Goal: Information Seeking & Learning: Learn about a topic

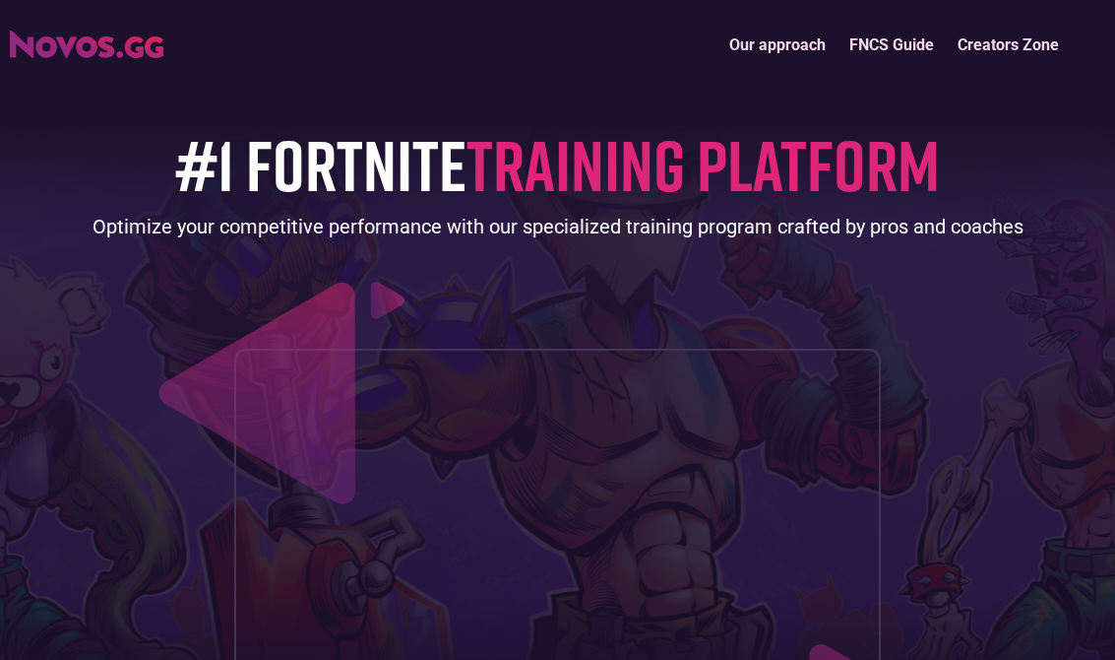
click at [788, 40] on link "Our approach" at bounding box center [778, 46] width 120 height 42
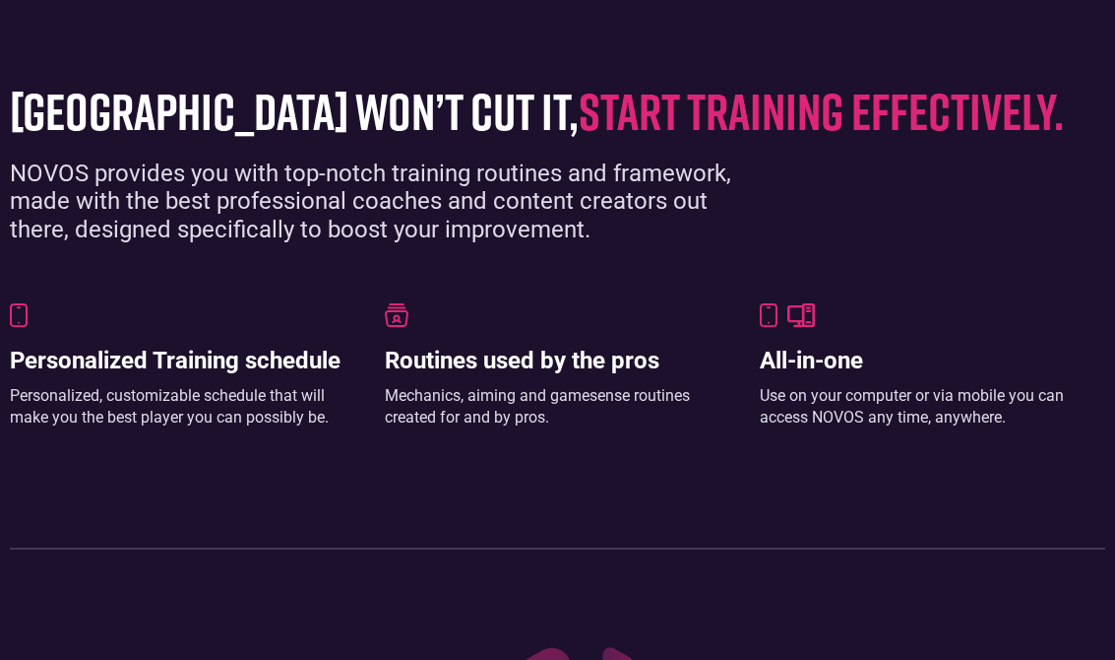
scroll to position [1203, 0]
click at [279, 348] on h3 "Personalized Training schedule" at bounding box center [183, 360] width 346 height 29
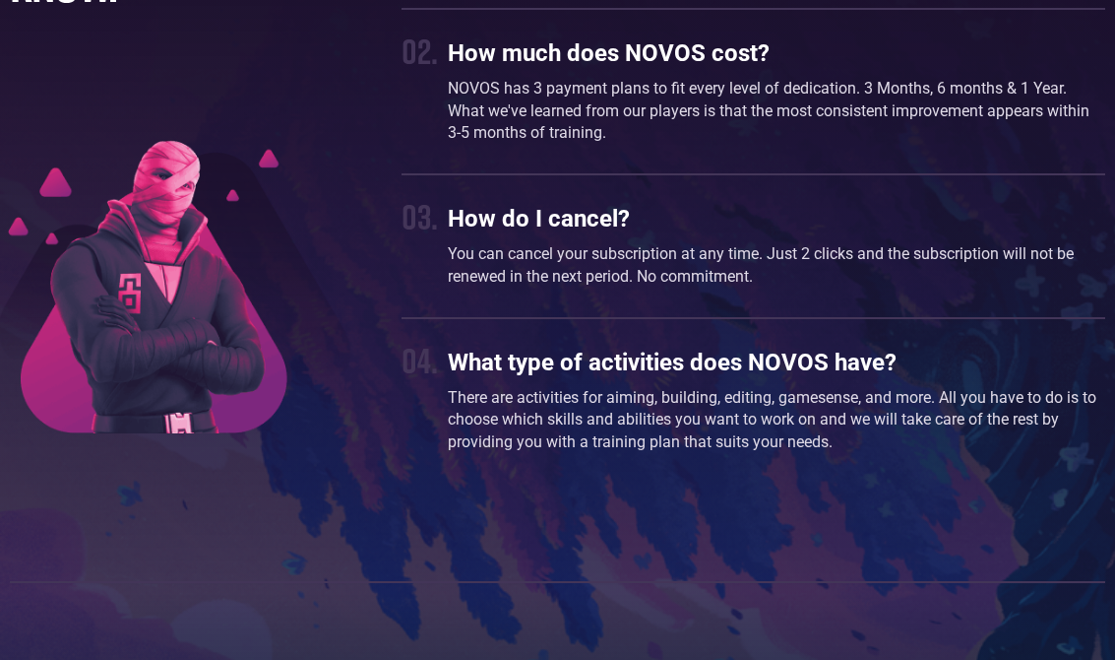
scroll to position [5194, 0]
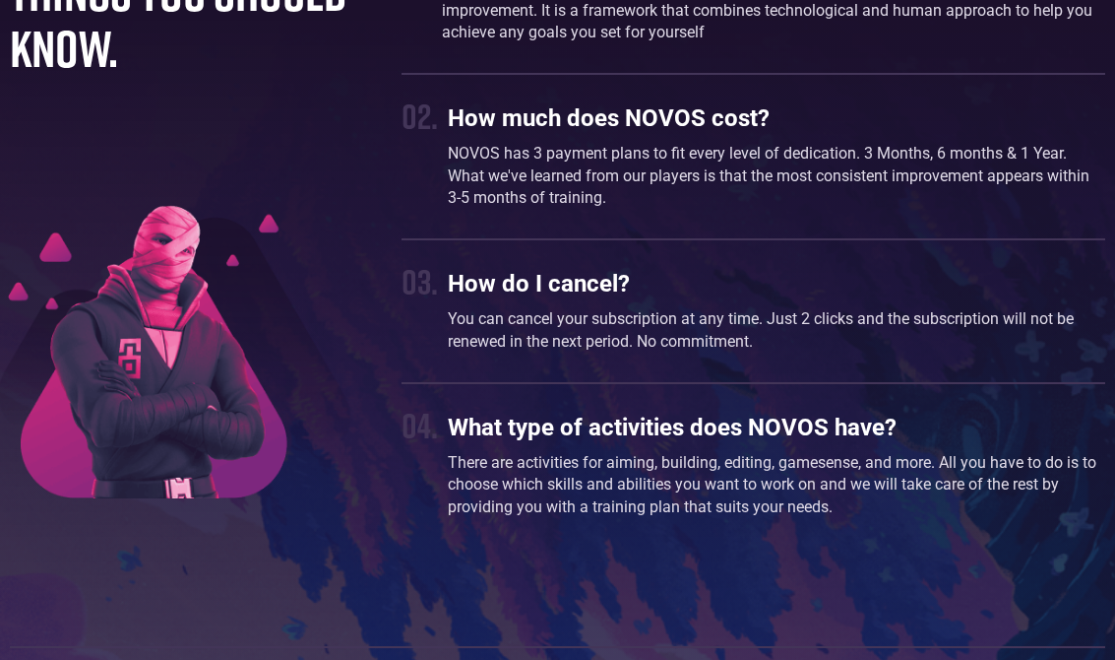
click at [1005, 156] on p "NOVOS has 3 payment plans to fit every level of dedication. 3 Months, 6 months …" at bounding box center [777, 177] width 658 height 66
click at [719, 107] on h3 "How much does NOVOS cost?" at bounding box center [777, 119] width 658 height 29
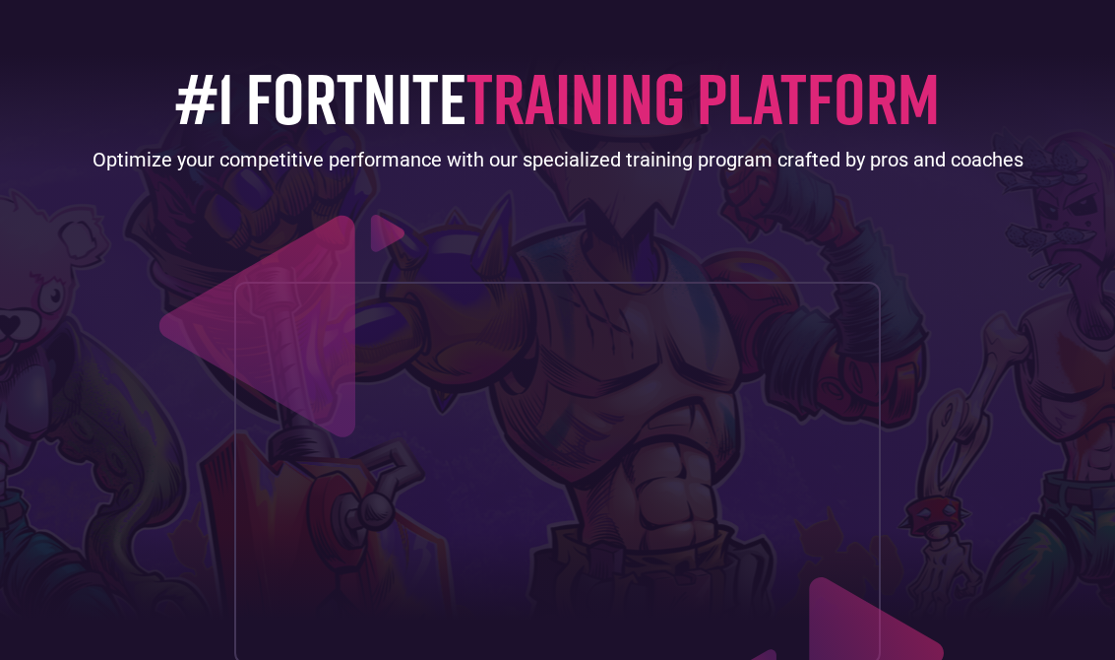
scroll to position [0, 0]
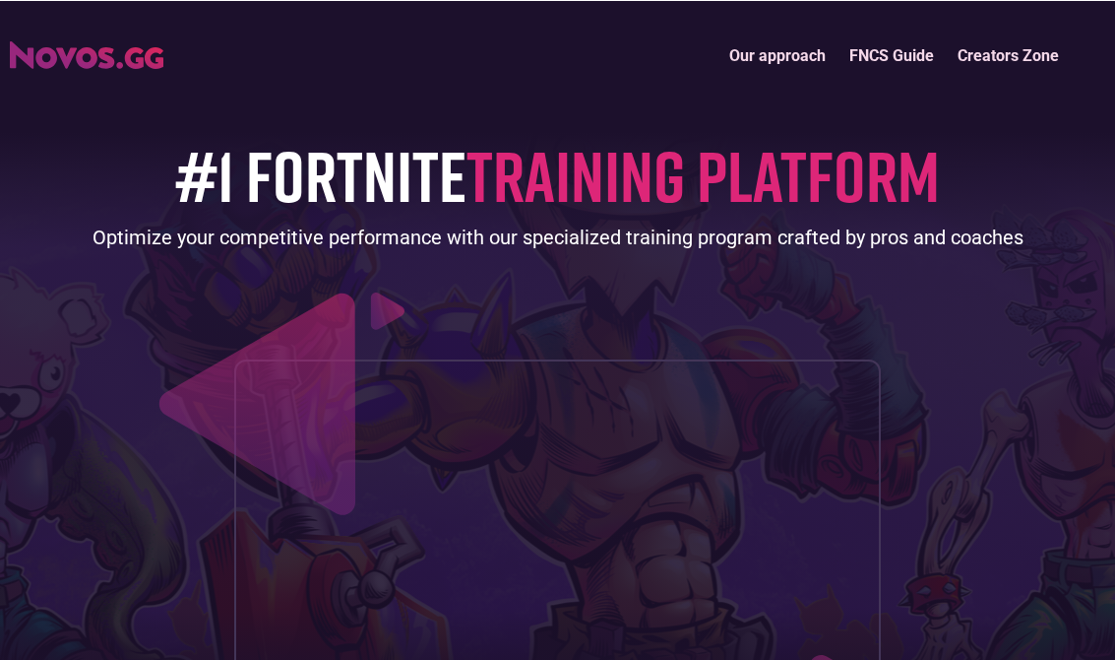
click at [896, 46] on link "FNCS Guide" at bounding box center [892, 54] width 108 height 42
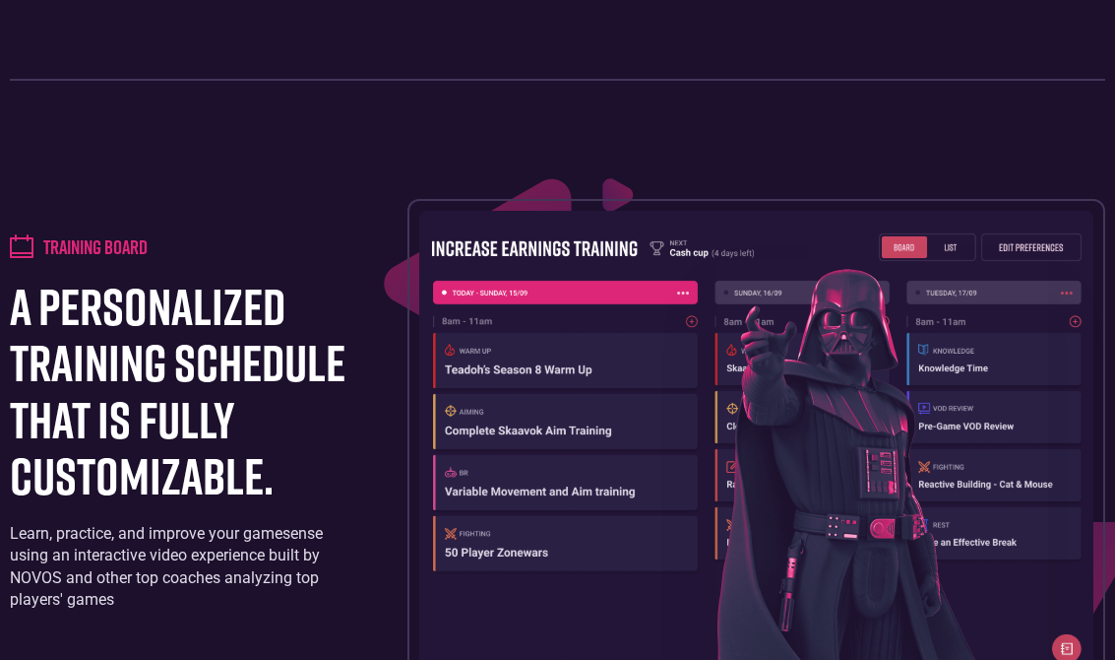
scroll to position [1670, 0]
click at [109, 244] on h4 "Training board" at bounding box center [95, 247] width 104 height 24
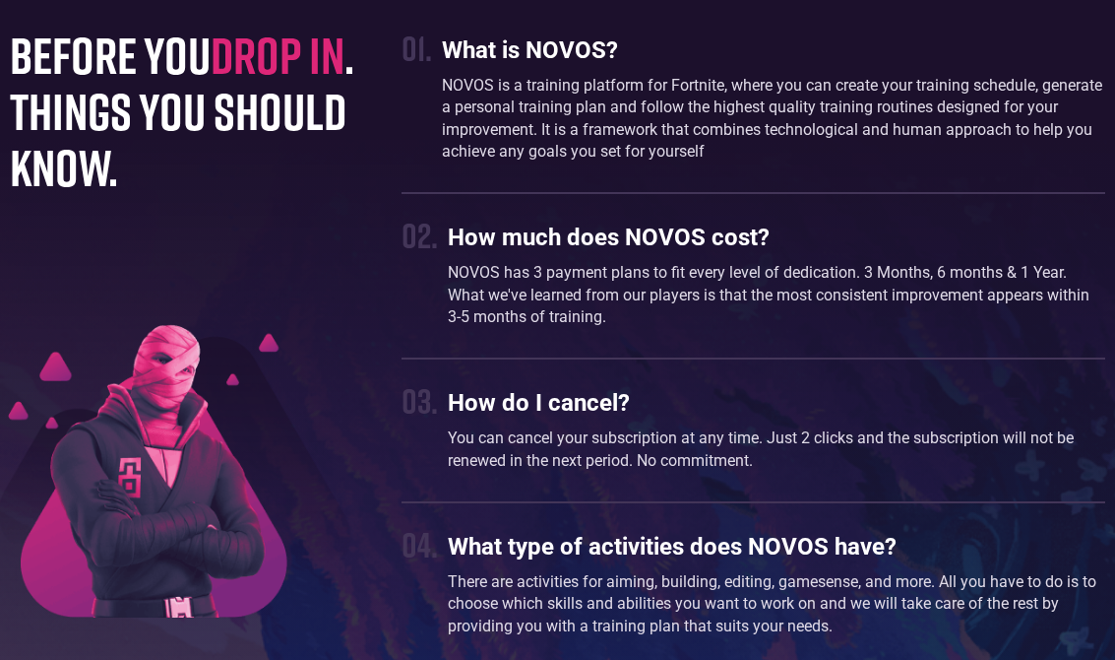
scroll to position [5034, 0]
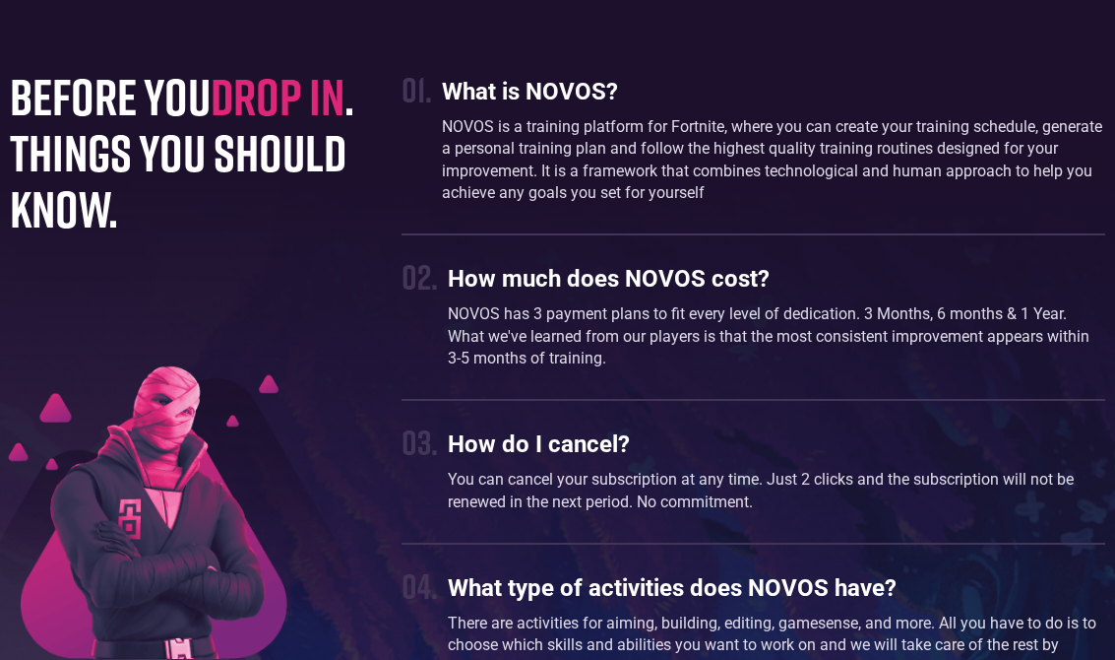
click at [577, 105] on div "What is NOVOS? NOVOS is a training platform for Fortnite, where you can create …" at bounding box center [774, 141] width 664 height 146
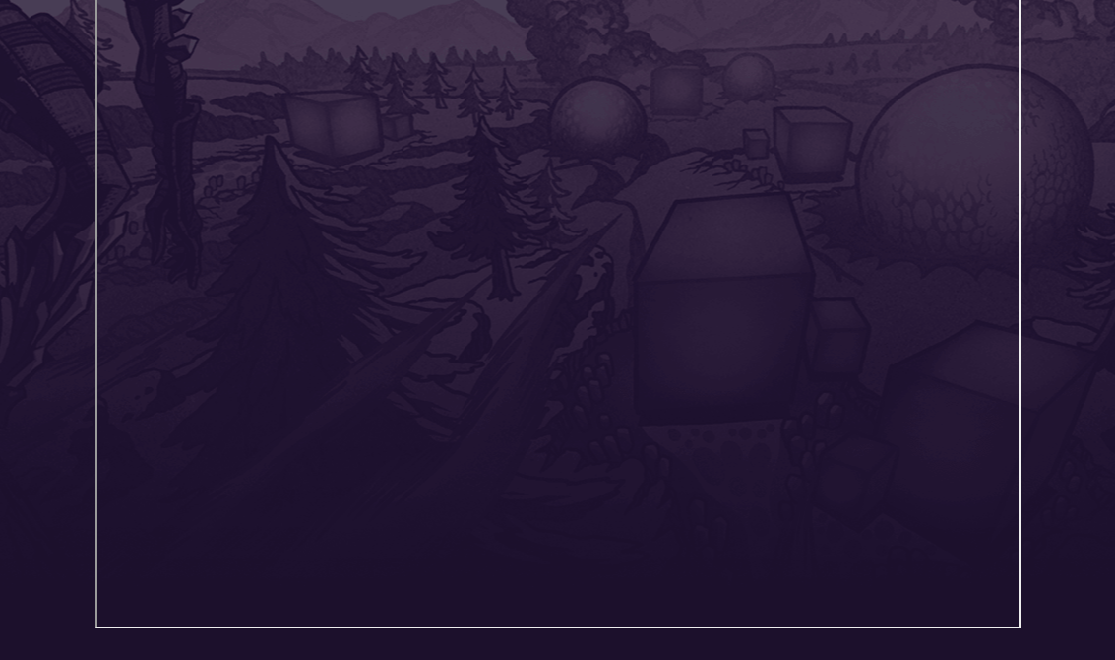
scroll to position [465, 0]
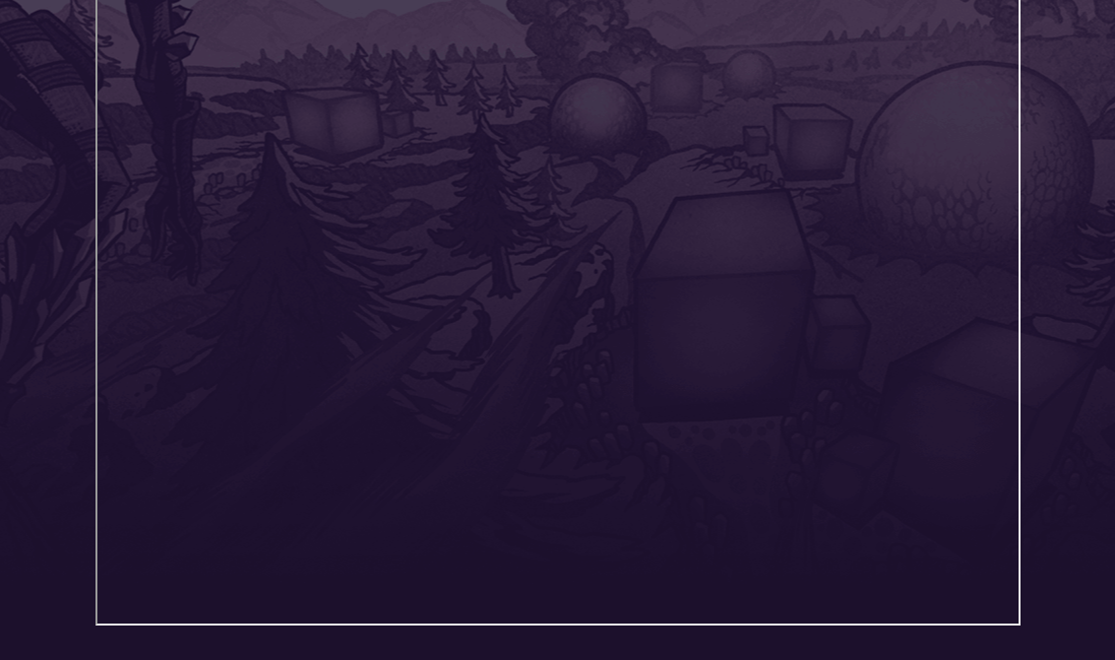
click at [1019, 211] on iframe at bounding box center [557, 280] width 925 height 689
click at [1042, 204] on header "Our approach FNCS Guide Creators Zone" at bounding box center [557, 121] width 1115 height 1173
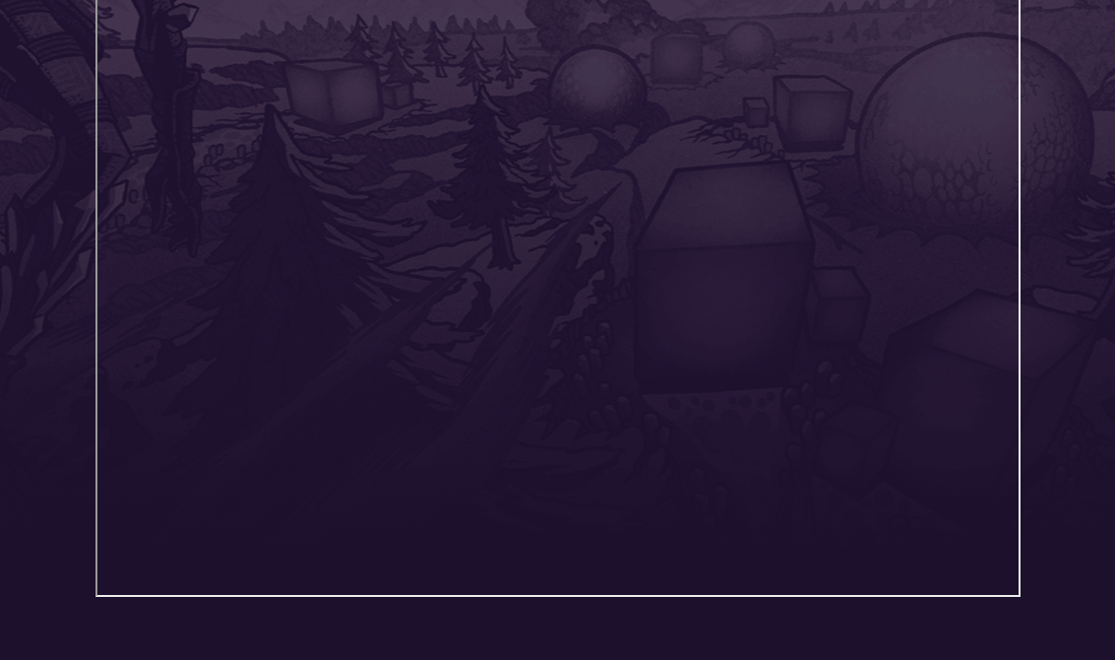
scroll to position [495, 0]
